Goal: Find specific page/section: Find specific page/section

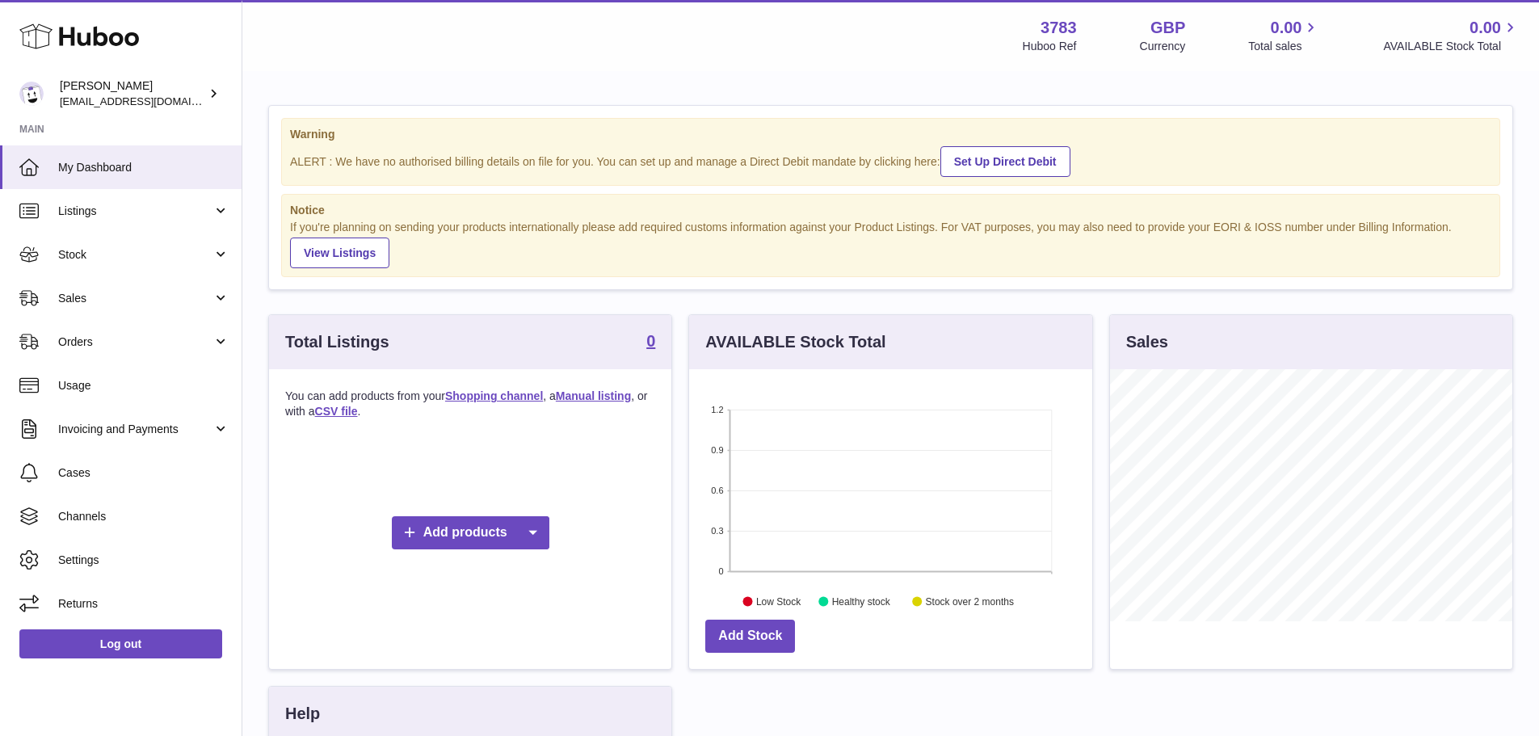
scroll to position [252, 403]
click at [75, 301] on span "Sales" at bounding box center [135, 298] width 154 height 15
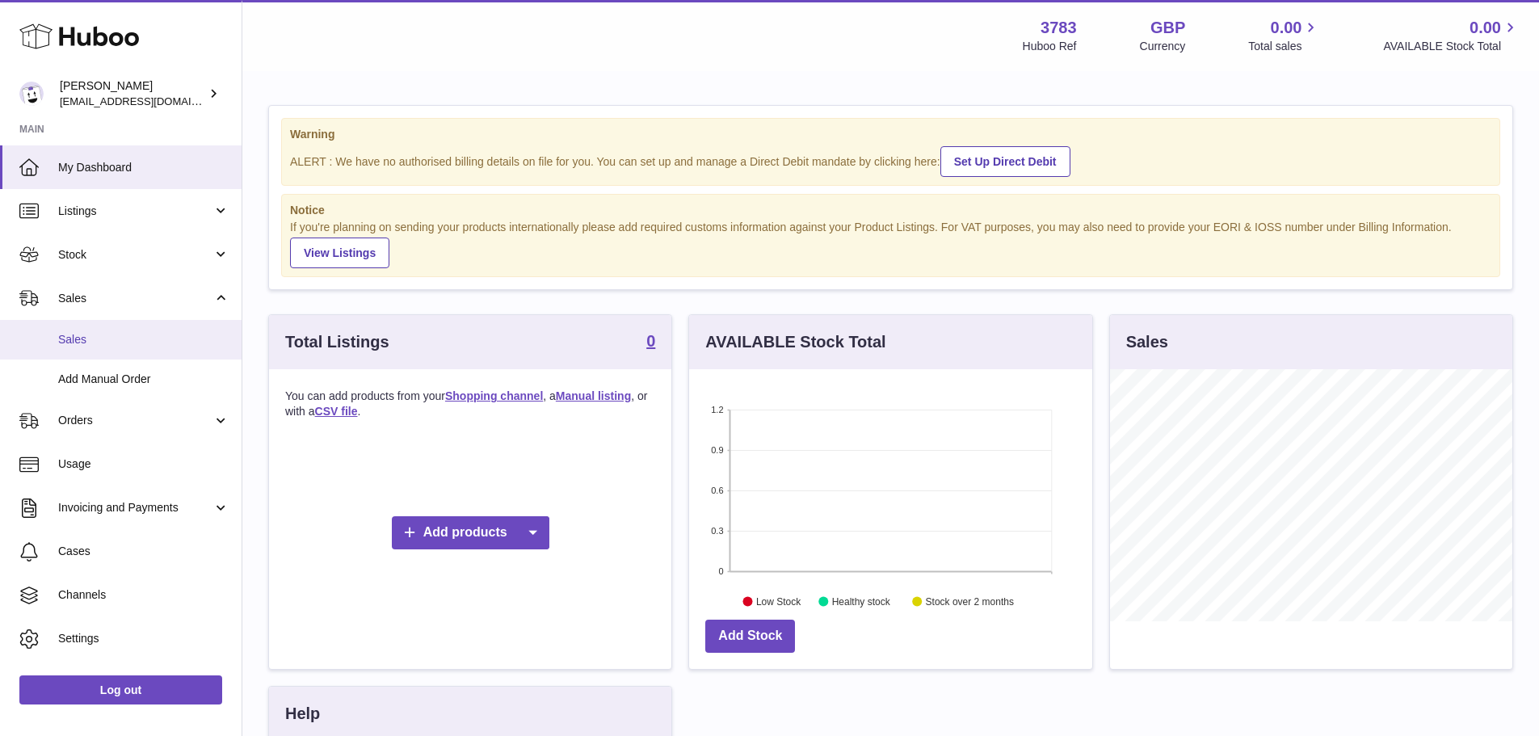
click at [78, 348] on link "Sales" at bounding box center [121, 340] width 242 height 40
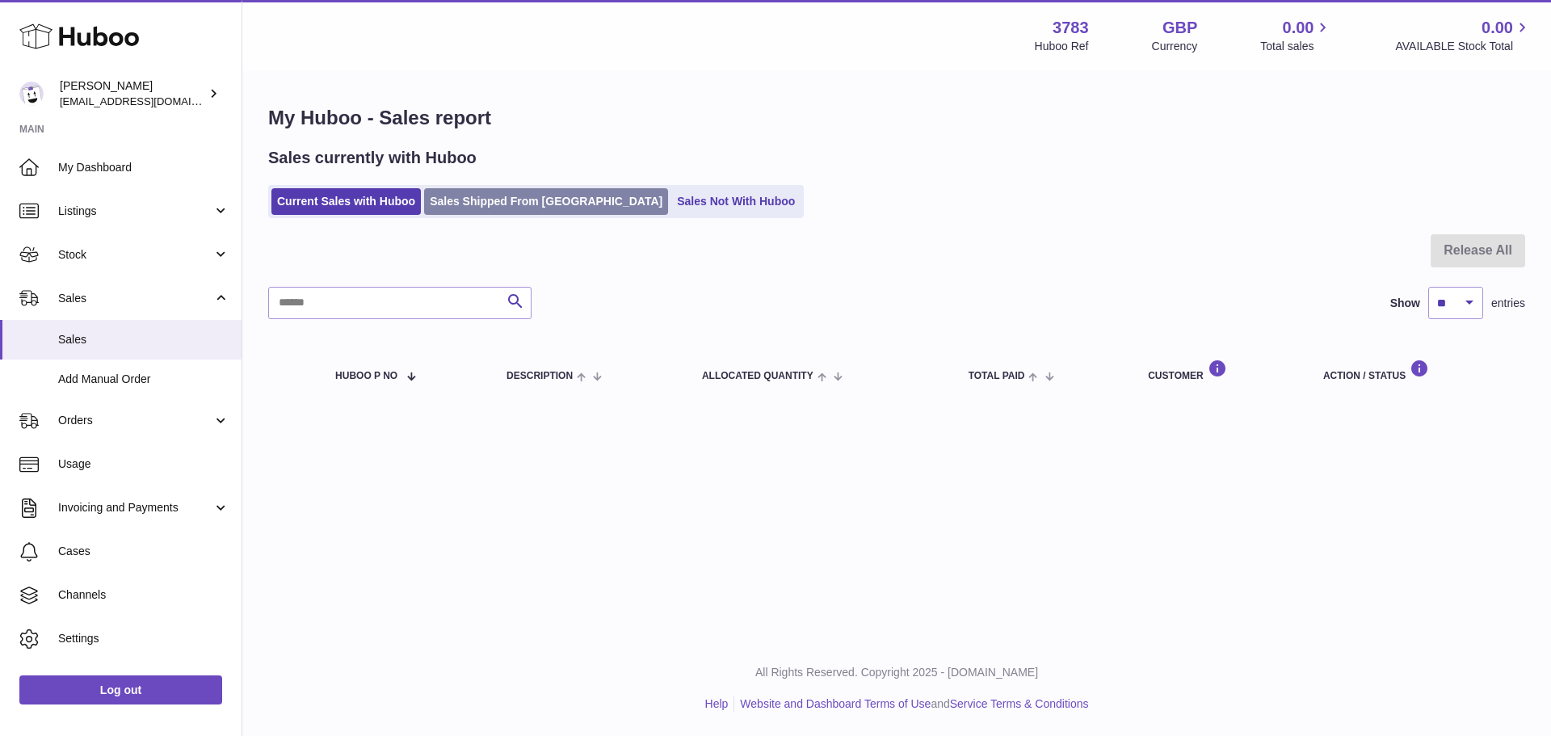
click at [501, 212] on link "Sales Shipped From [GEOGRAPHIC_DATA]" at bounding box center [546, 201] width 244 height 27
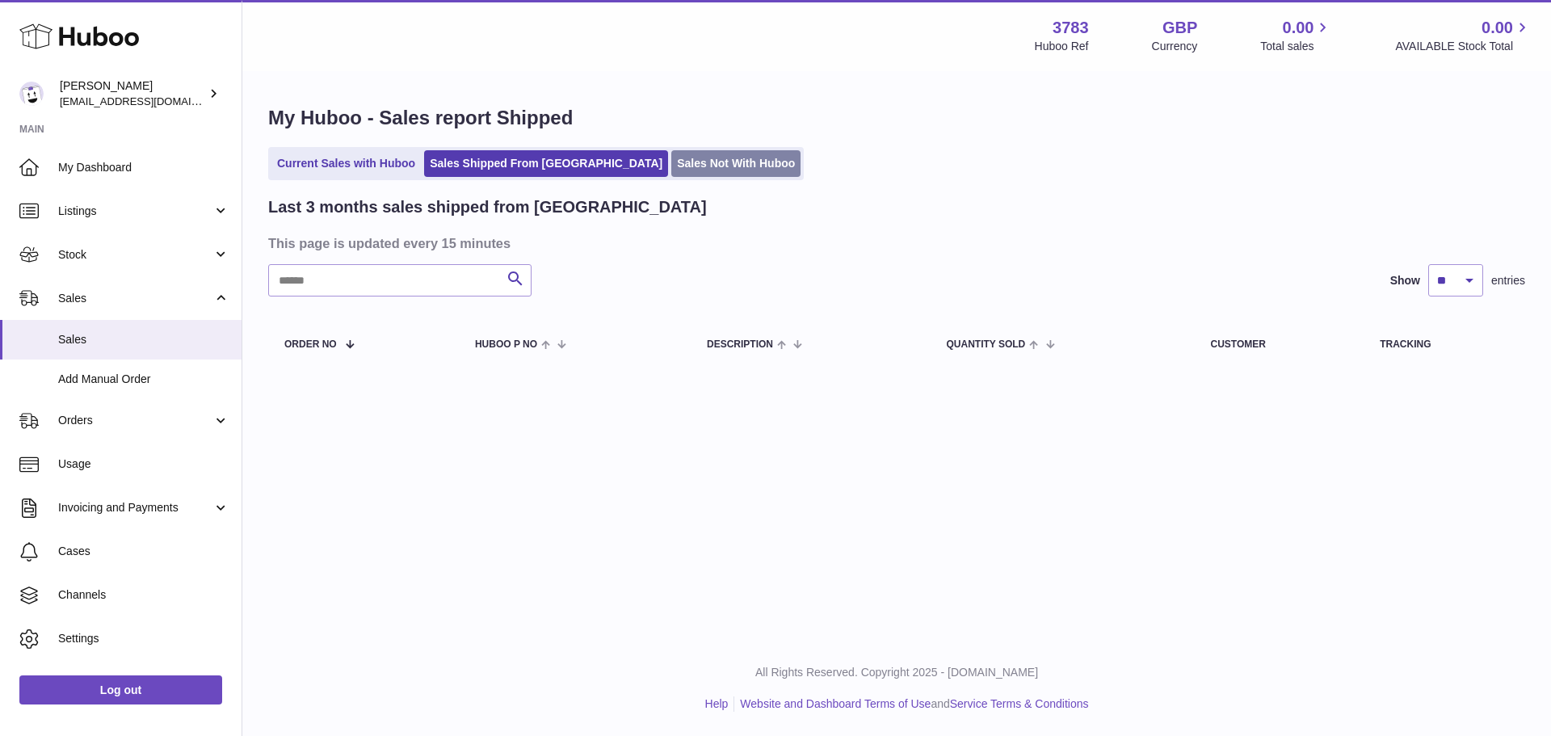
click at [698, 166] on link "Sales Not With Huboo" at bounding box center [735, 163] width 129 height 27
